Goal: Task Accomplishment & Management: Manage account settings

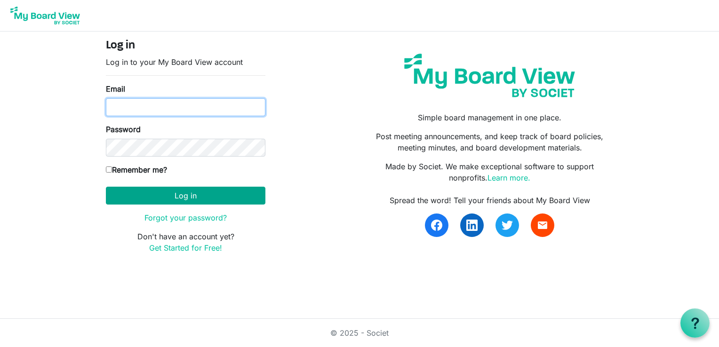
type input "jcox@usw1-1937.ca"
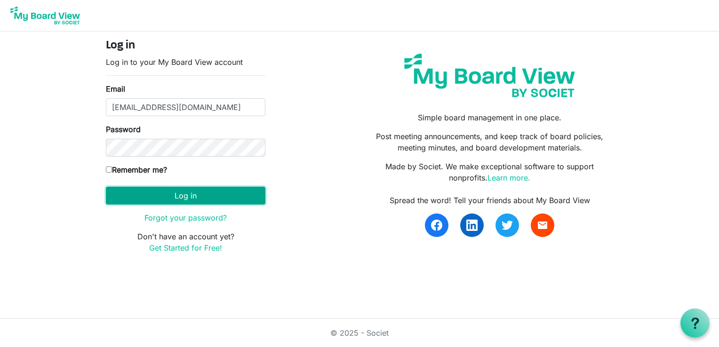
click at [178, 195] on button "Log in" at bounding box center [186, 196] width 160 height 18
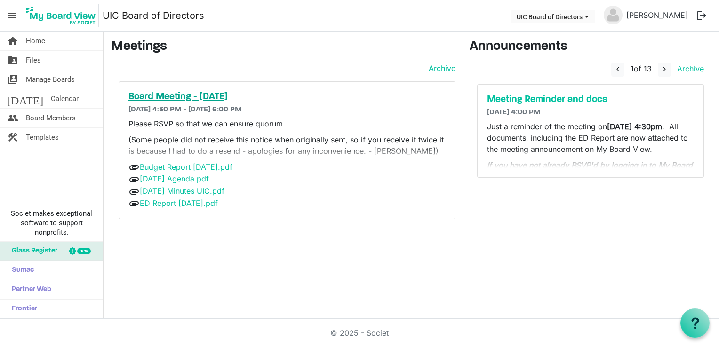
click at [217, 97] on h5 "Board Meeting - [DATE]" at bounding box center [287, 96] width 317 height 11
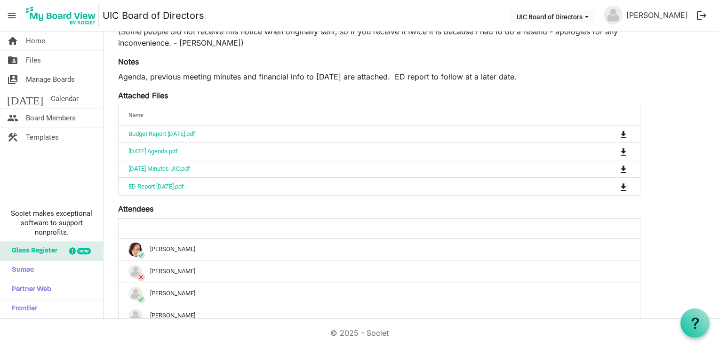
scroll to position [146, 0]
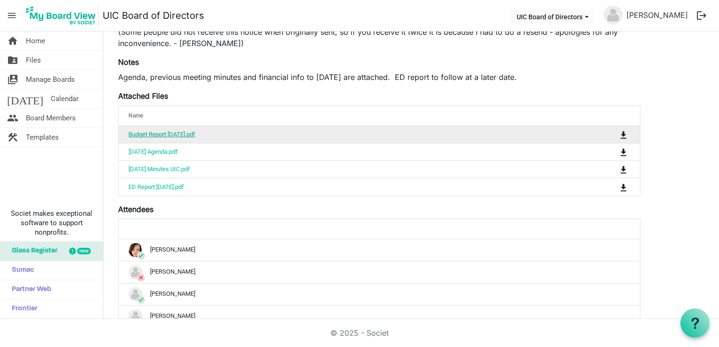
click at [183, 135] on link "Budget Report [DATE].pdf" at bounding box center [162, 134] width 67 height 7
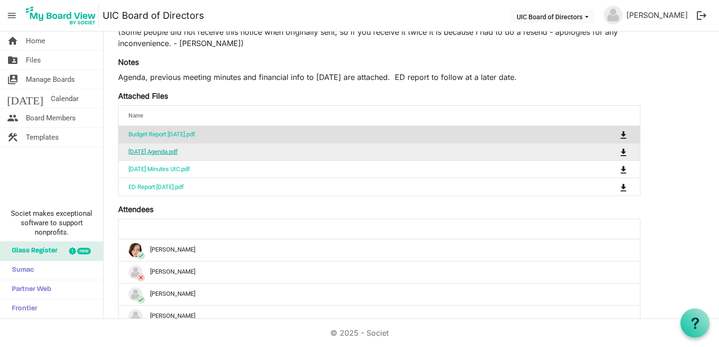
click at [172, 151] on link "[DATE] Agenda.pdf" at bounding box center [153, 151] width 49 height 7
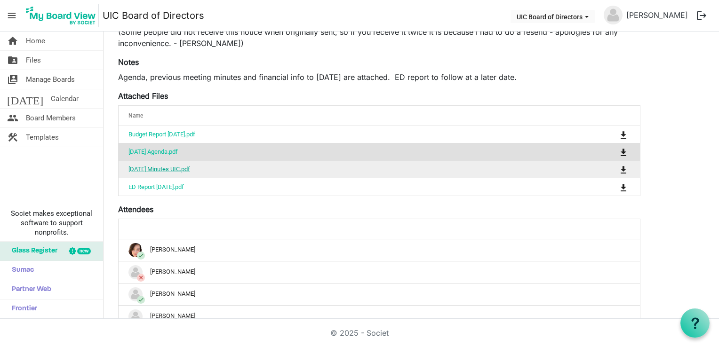
click at [152, 170] on link "[DATE] Minutes UIC.pdf" at bounding box center [160, 169] width 62 height 7
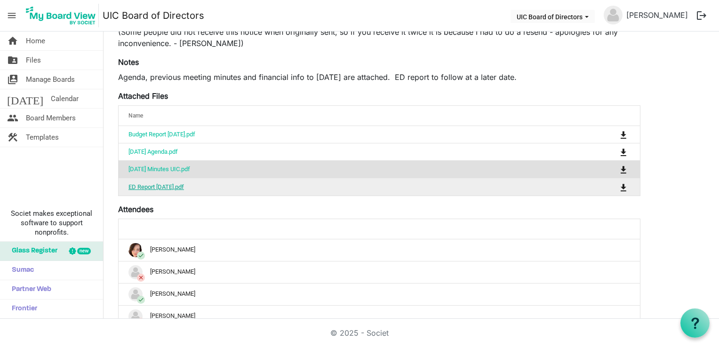
click at [168, 186] on link "ED Report Sept 2025.pdf" at bounding box center [157, 187] width 56 height 7
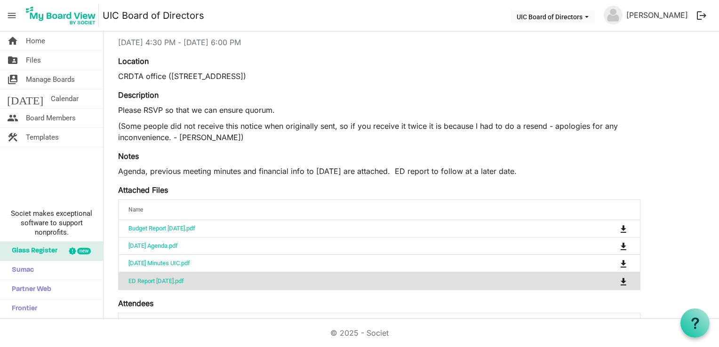
scroll to position [0, 0]
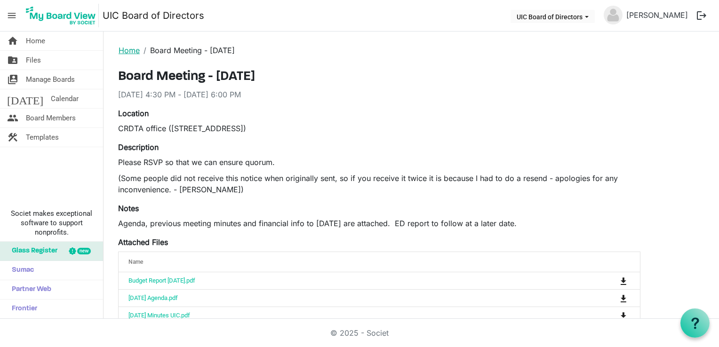
click at [124, 50] on link "Home" at bounding box center [129, 50] width 21 height 9
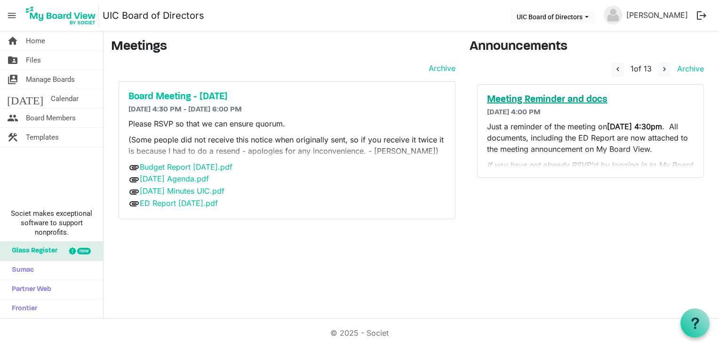
click at [545, 98] on h5 "Meeting Reminder and docs" at bounding box center [590, 99] width 207 height 11
click at [193, 92] on h5 "Board Meeting - September 24, 2025" at bounding box center [287, 96] width 317 height 11
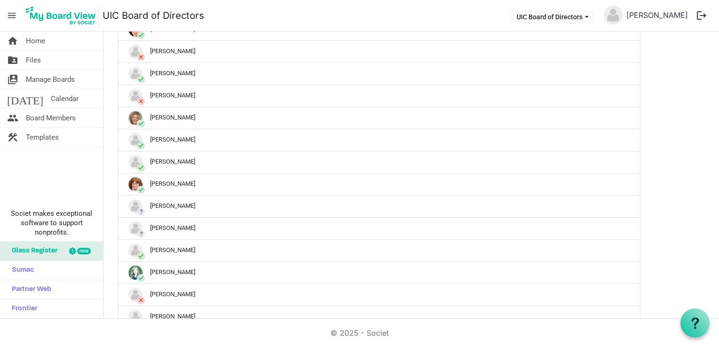
scroll to position [471, 0]
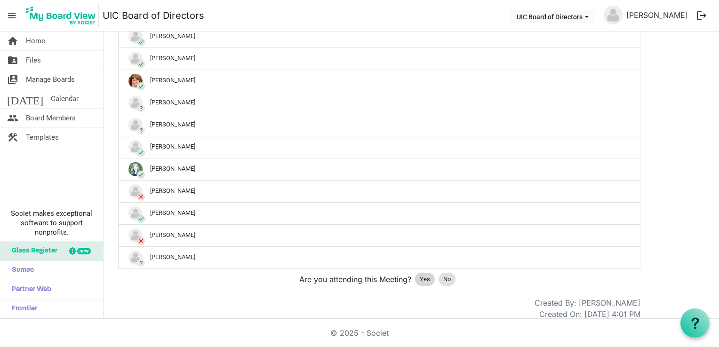
click at [426, 277] on span "Yes" at bounding box center [425, 279] width 10 height 9
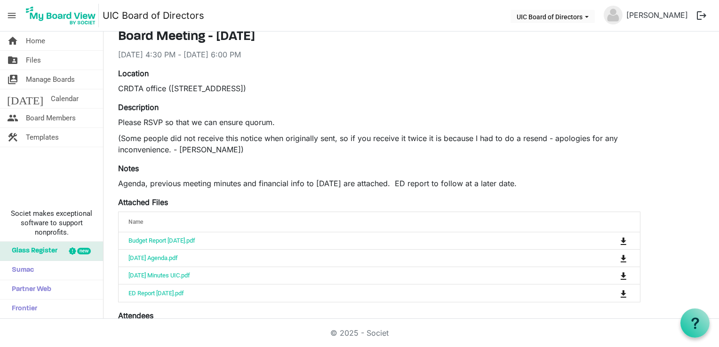
scroll to position [0, 0]
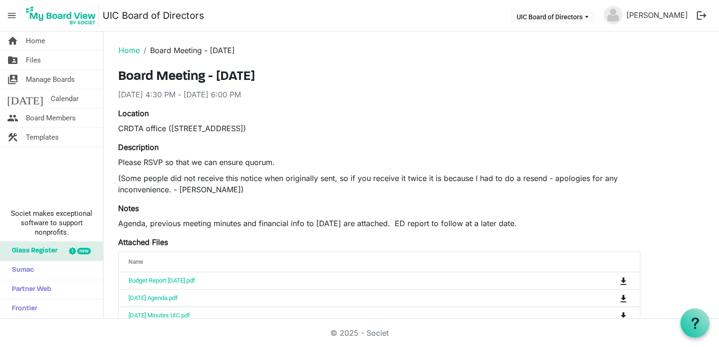
click at [703, 16] on button "logout" at bounding box center [702, 16] width 20 height 20
